Goal: Information Seeking & Learning: Understand process/instructions

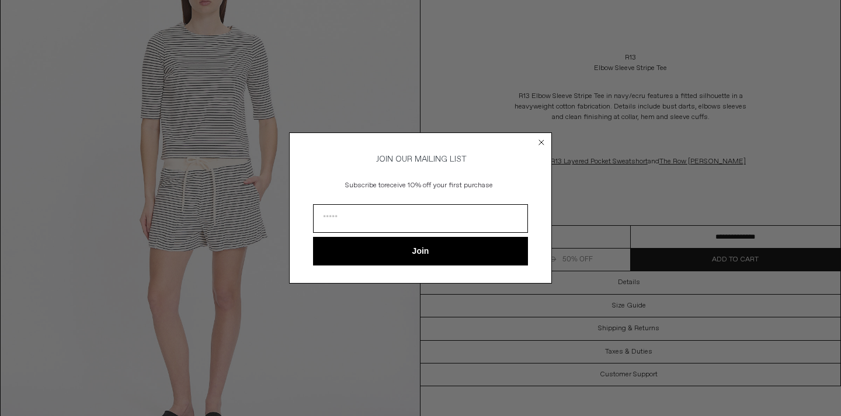
scroll to position [131, 0]
click at [541, 137] on circle "Close dialog" at bounding box center [541, 142] width 11 height 11
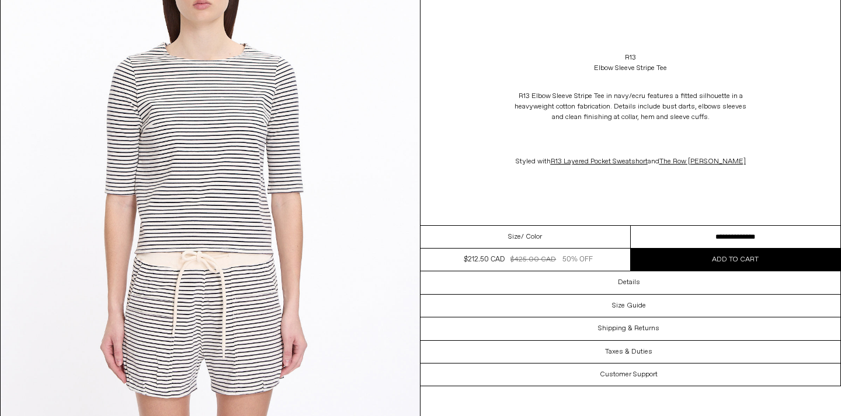
scroll to position [678, 0]
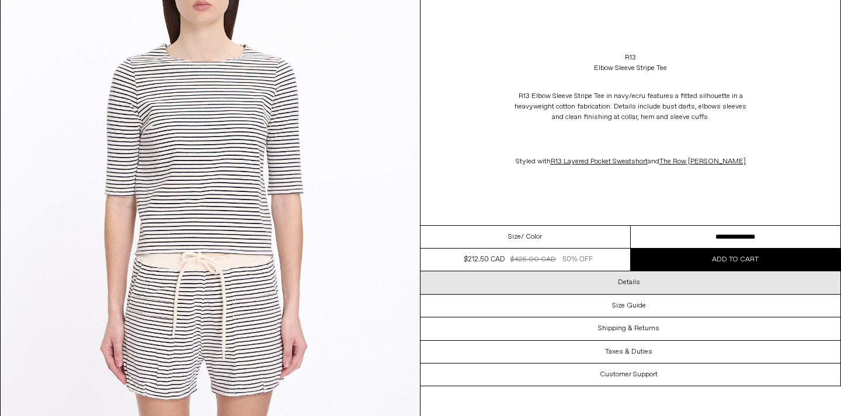
click at [606, 286] on div "Details" at bounding box center [630, 282] width 420 height 22
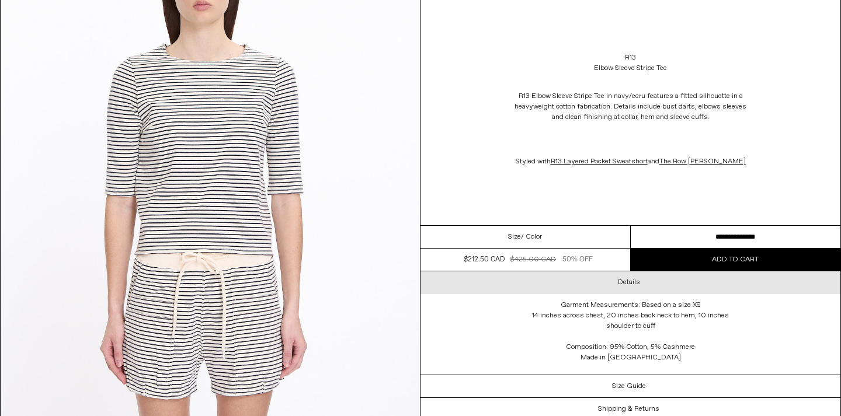
scroll to position [720, 0]
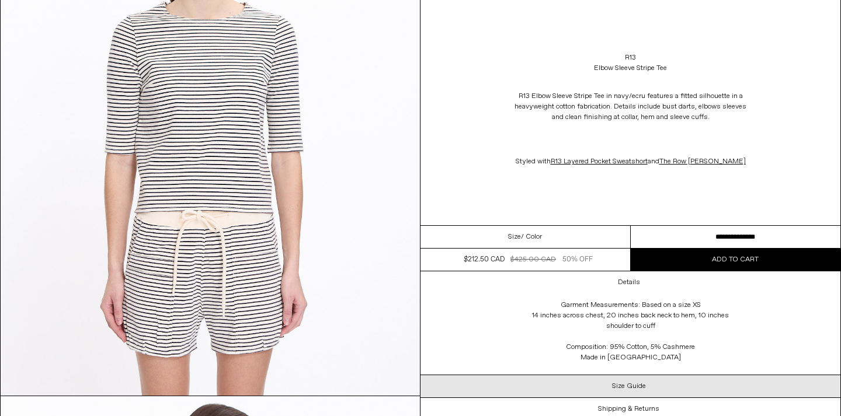
click at [628, 393] on div "Size Guide" at bounding box center [630, 386] width 420 height 22
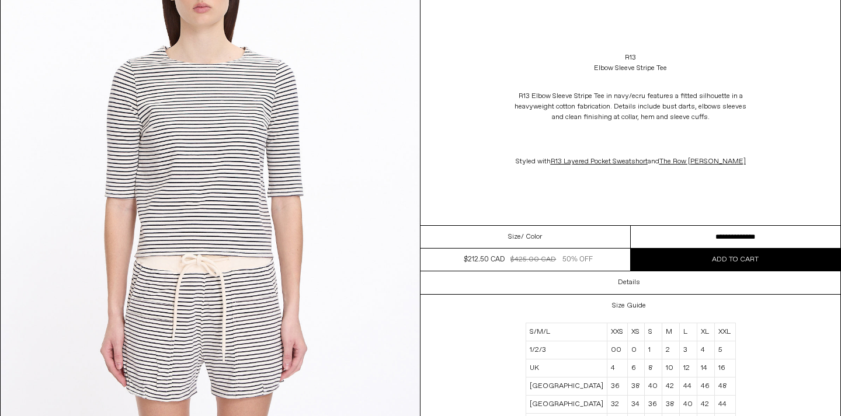
scroll to position [0, 0]
